Goal: Task Accomplishment & Management: Manage account settings

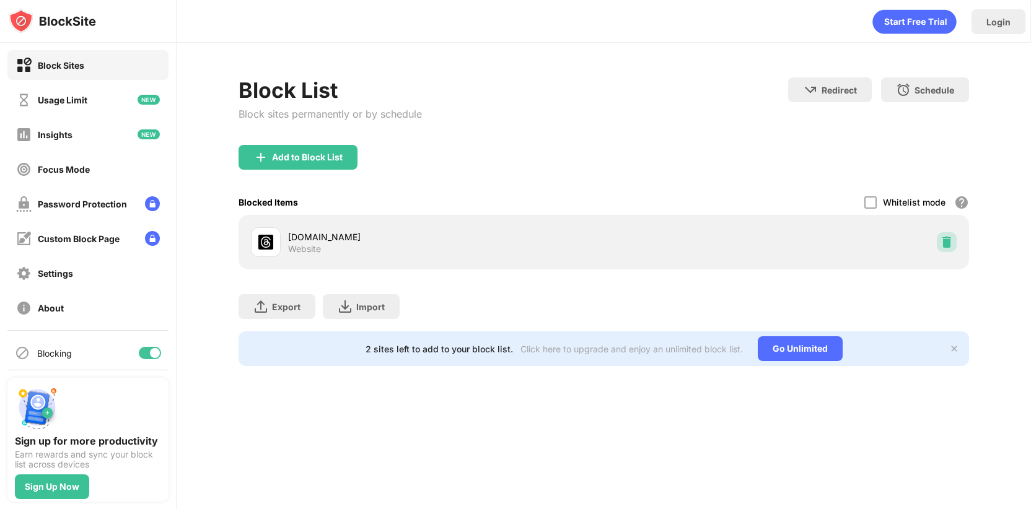
click at [947, 242] on img at bounding box center [946, 242] width 12 height 12
